Goal: Check status: Check status

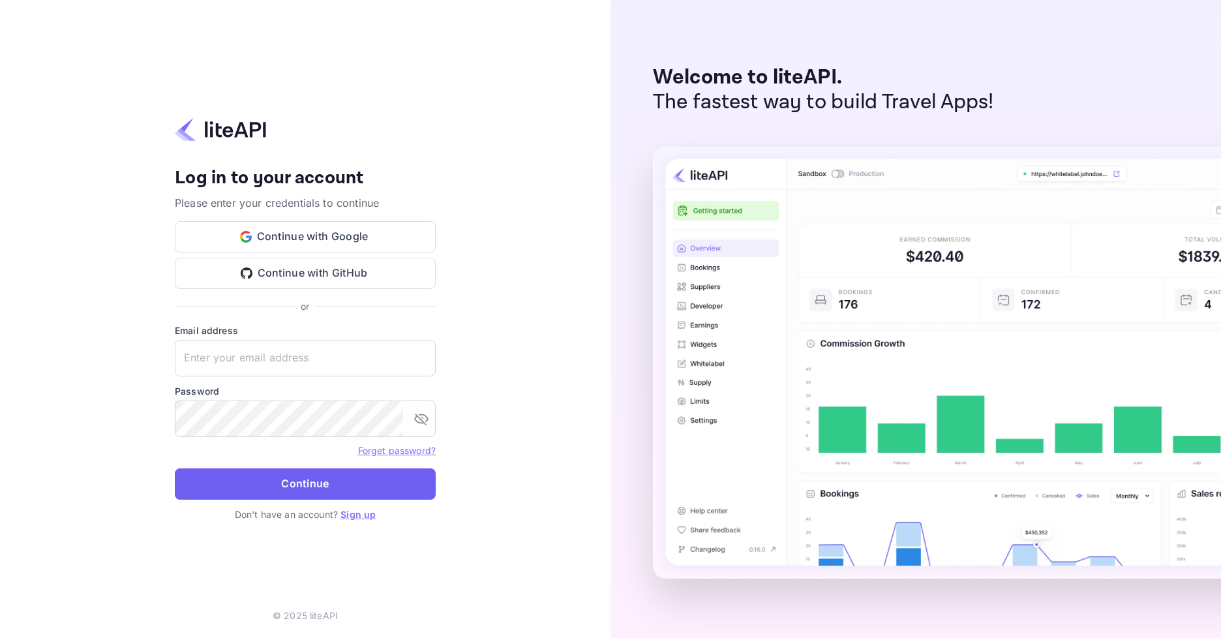
type input "[EMAIL_ADDRESS][DOMAIN_NAME]"
click at [397, 481] on button "Continue" at bounding box center [305, 483] width 261 height 31
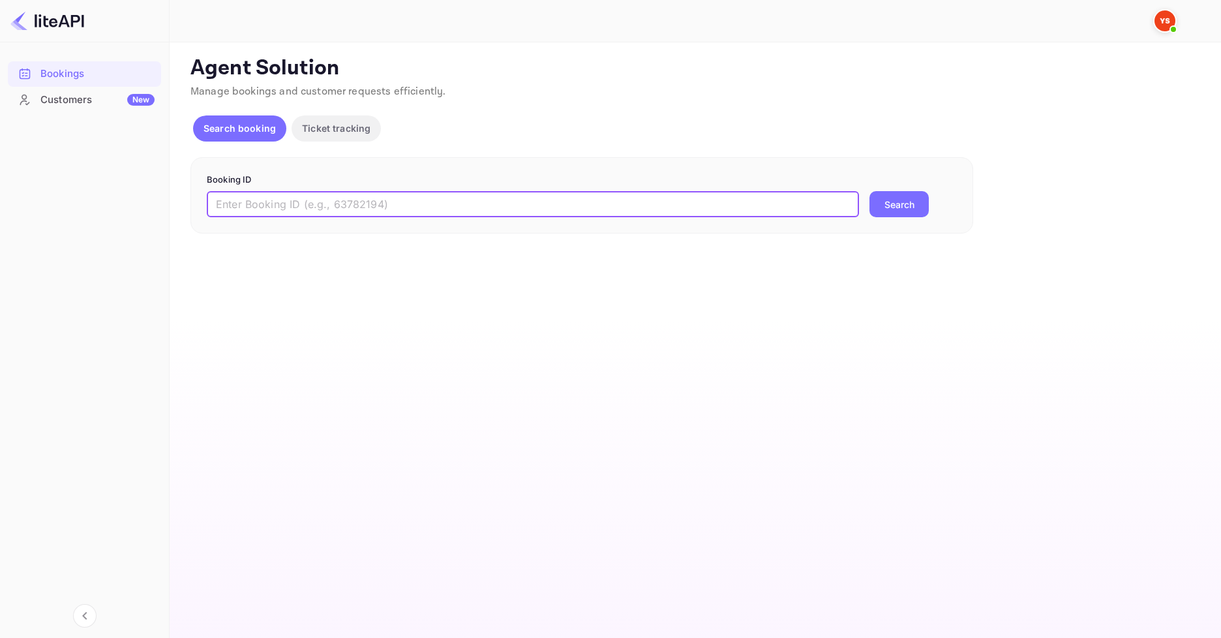
paste input "8993479"
type input "8993479"
click at [910, 209] on button "Search" at bounding box center [899, 204] width 59 height 26
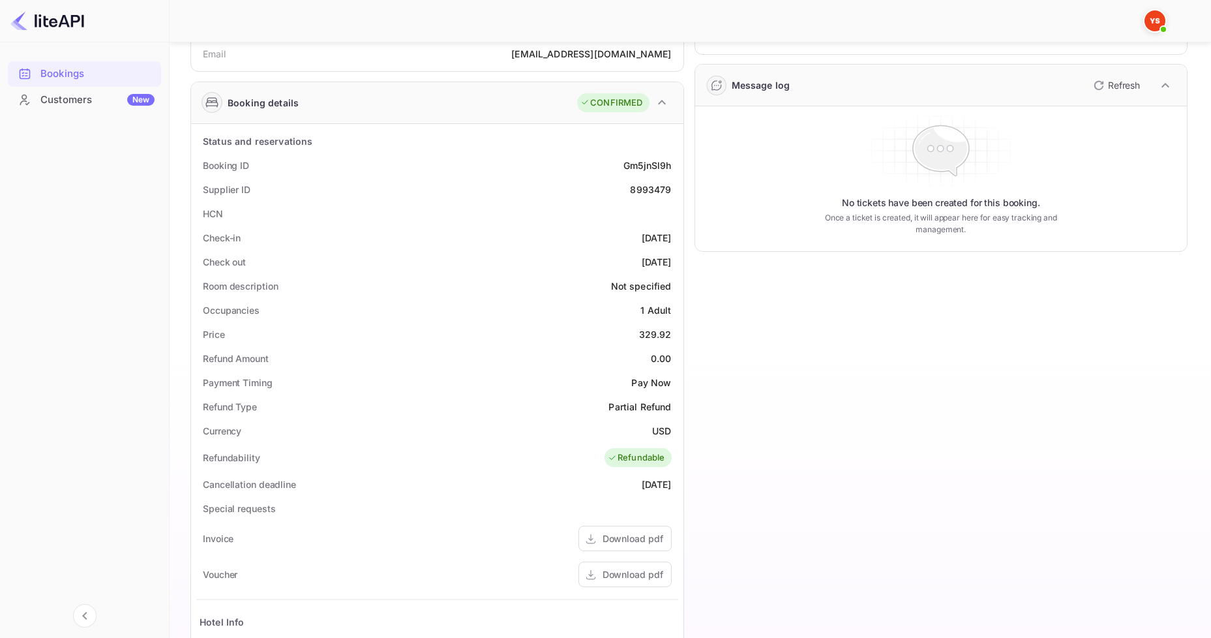
scroll to position [193, 0]
